Goal: Task Accomplishment & Management: Complete application form

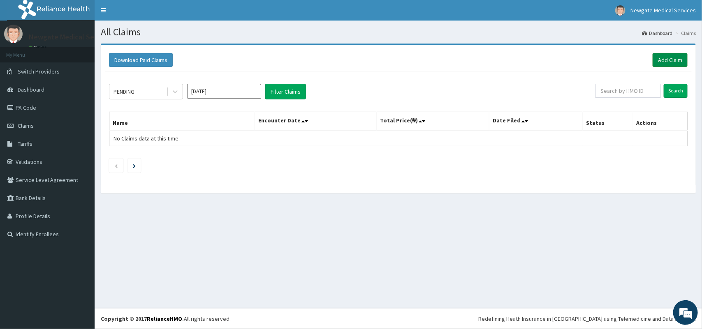
click at [673, 58] on link "Add Claim" at bounding box center [670, 60] width 35 height 14
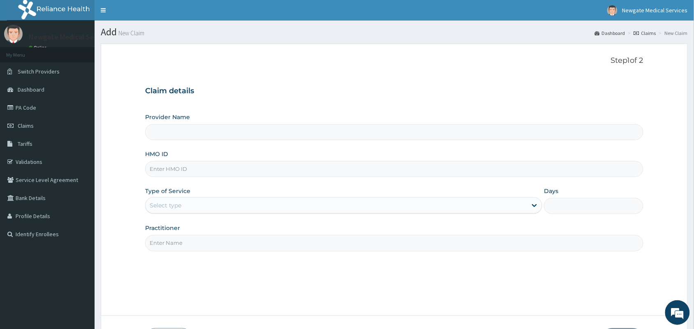
type input "Newgate Medical Services Ltd - [GEOGRAPHIC_DATA]"
paste input "FAB/10466/A"
type input "FAB/10466/A"
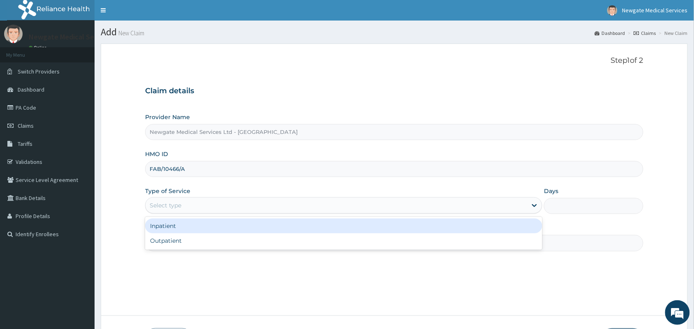
click at [227, 204] on div "Select type" at bounding box center [337, 205] width 382 height 13
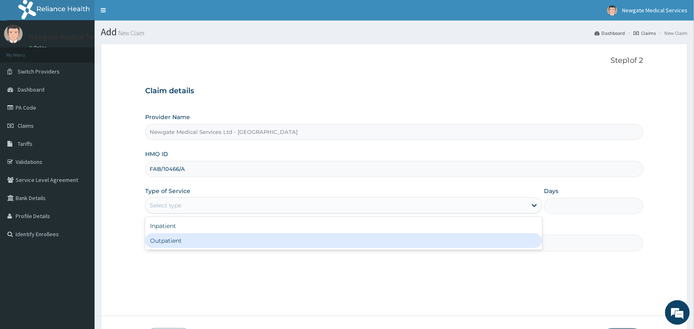
click at [207, 235] on div "Outpatient" at bounding box center [343, 241] width 397 height 15
type input "1"
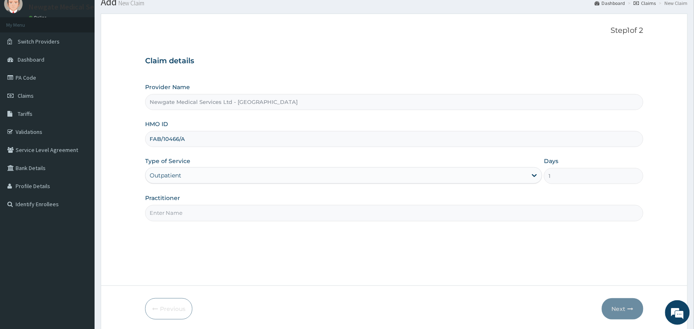
scroll to position [60, 0]
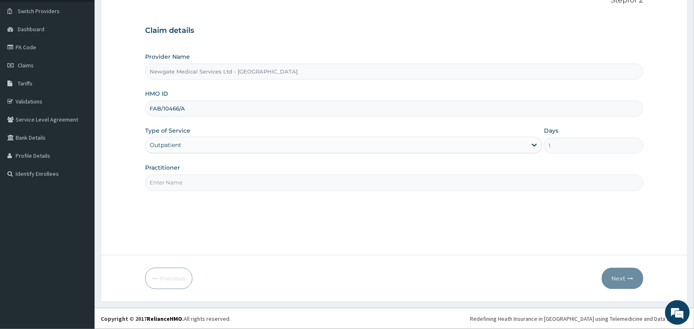
click at [312, 188] on input "Practitioner" at bounding box center [394, 183] width 498 height 16
type input "[PERSON_NAME]"
click at [609, 279] on button "Next" at bounding box center [623, 278] width 42 height 21
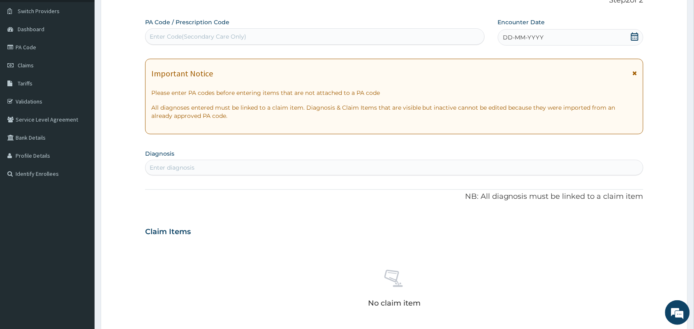
click at [254, 39] on div "Enter Code(Secondary Care Only)" at bounding box center [315, 36] width 339 height 13
type input "PA/607CA2"
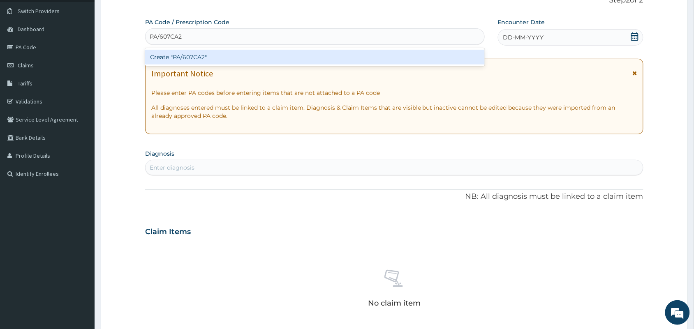
click at [207, 55] on div "Create "PA/607CA2"" at bounding box center [315, 57] width 340 height 15
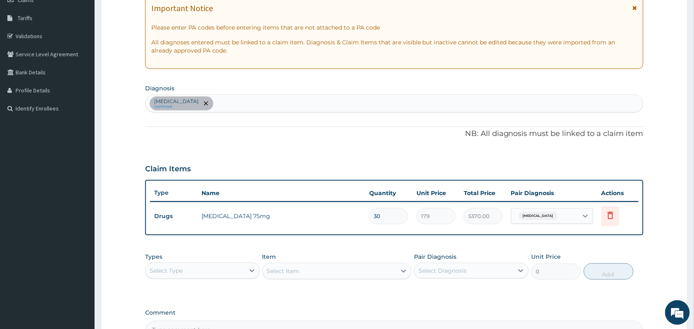
scroll to position [121, 0]
